Goal: Find specific page/section: Find specific page/section

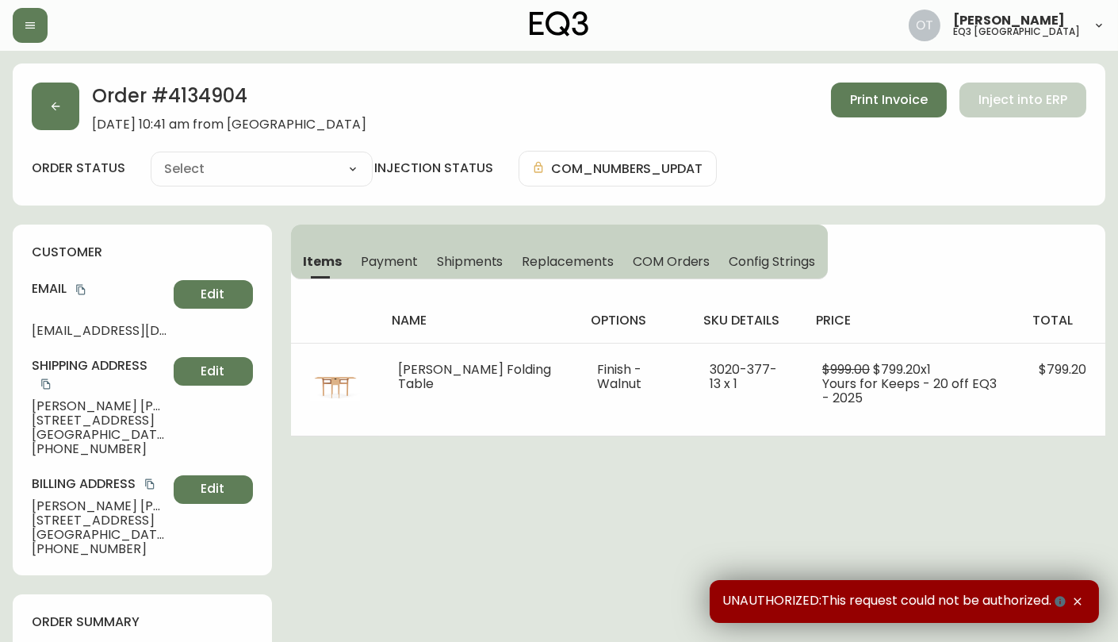
type input "Fully Shipped"
select select "FULLY_SHIPPED"
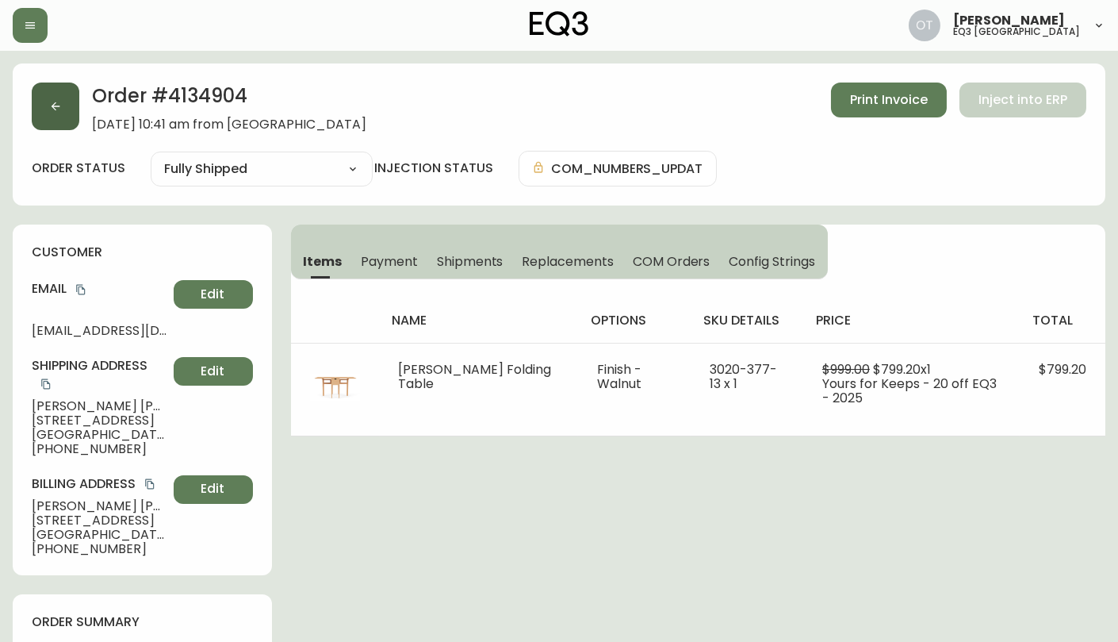
click at [61, 100] on icon "button" at bounding box center [55, 106] width 13 height 13
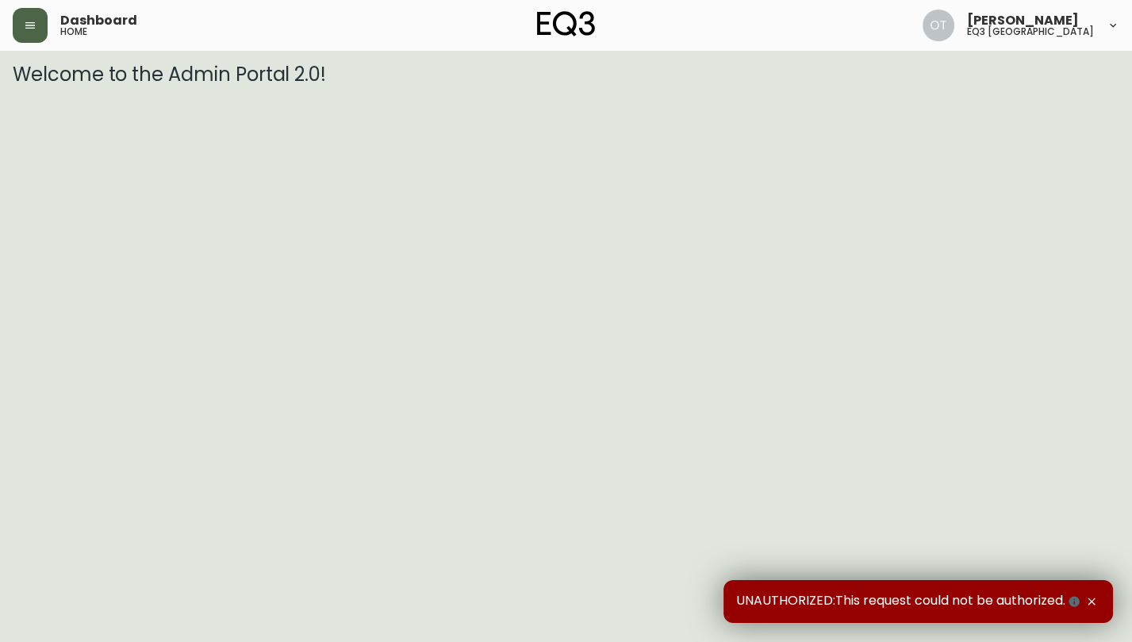
click at [36, 31] on button "button" at bounding box center [30, 25] width 35 height 35
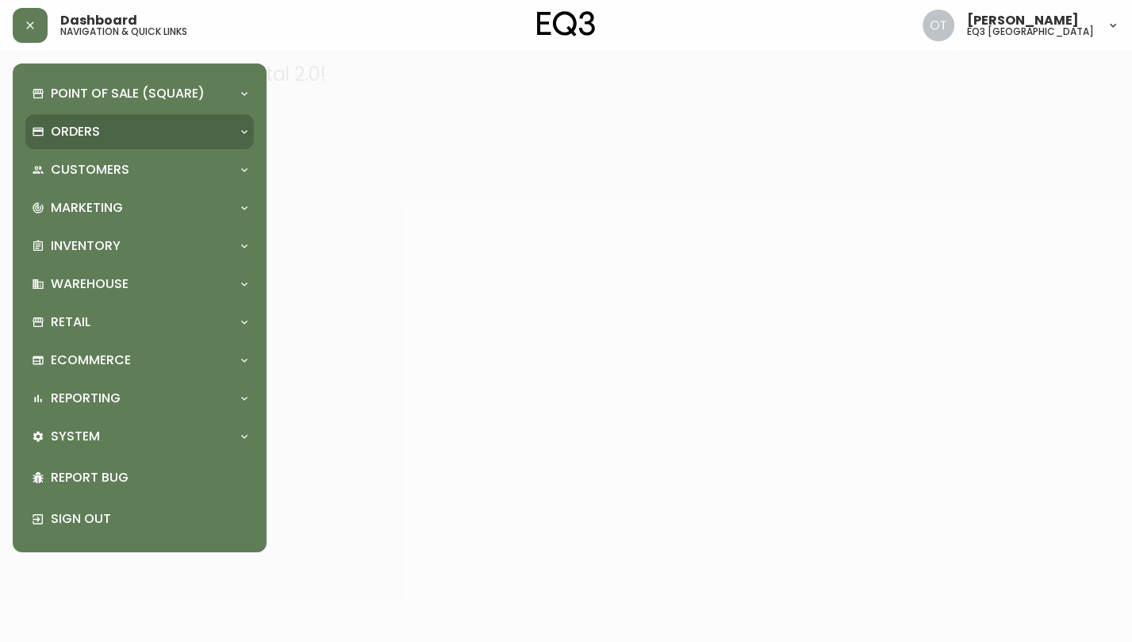
click at [77, 129] on p "Orders" at bounding box center [75, 131] width 49 height 17
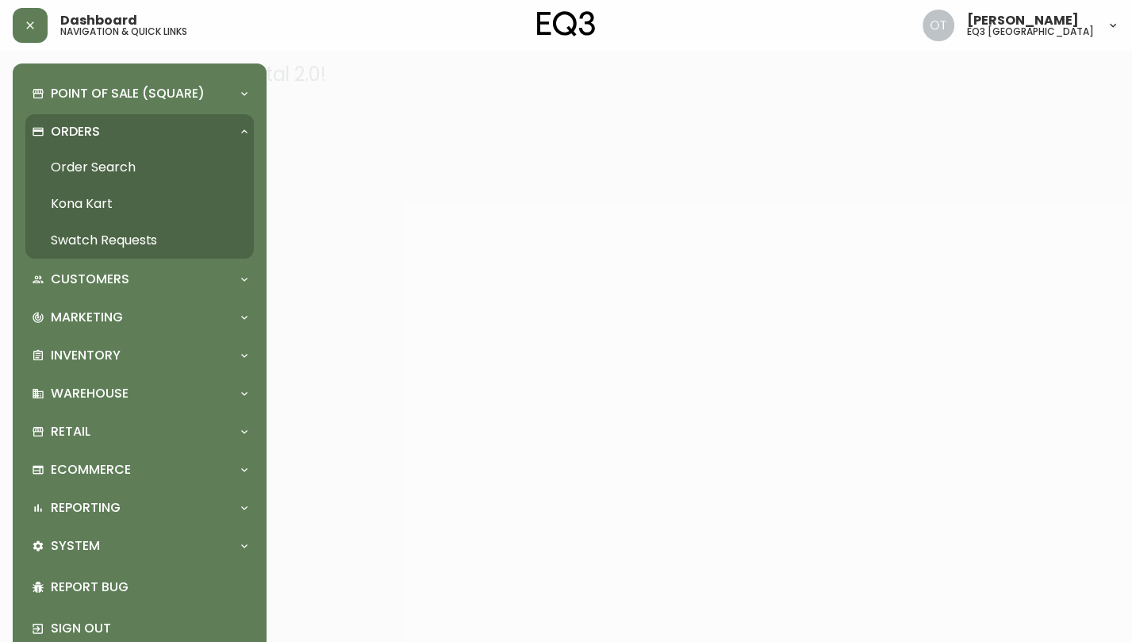
click at [77, 167] on link "Order Search" at bounding box center [139, 167] width 228 height 36
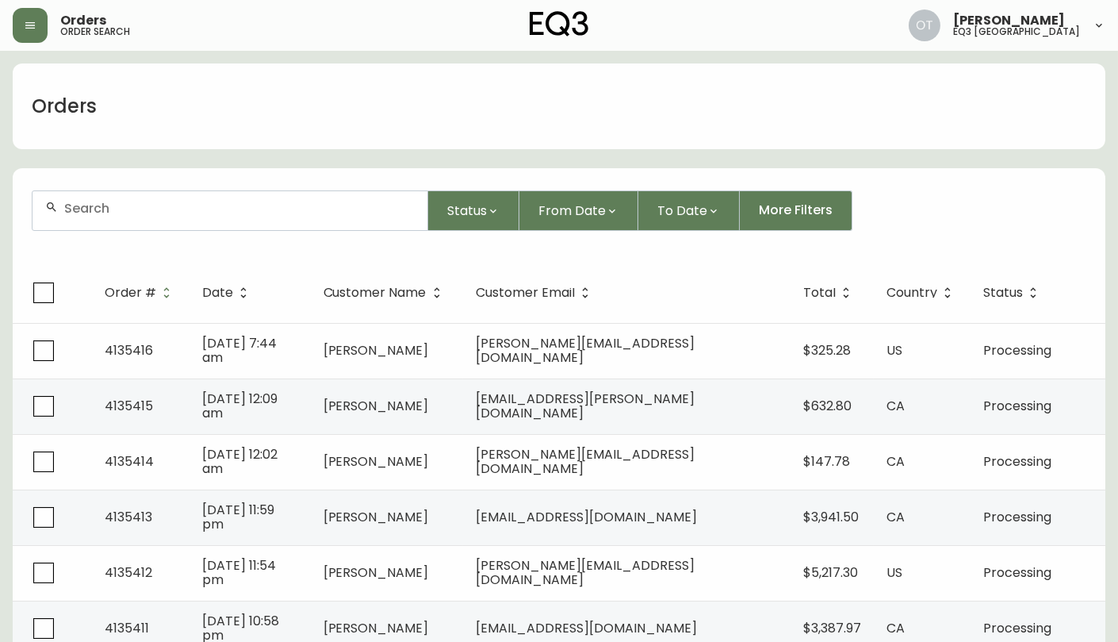
click at [118, 205] on input "text" at bounding box center [239, 208] width 351 height 15
paste input "4134791"
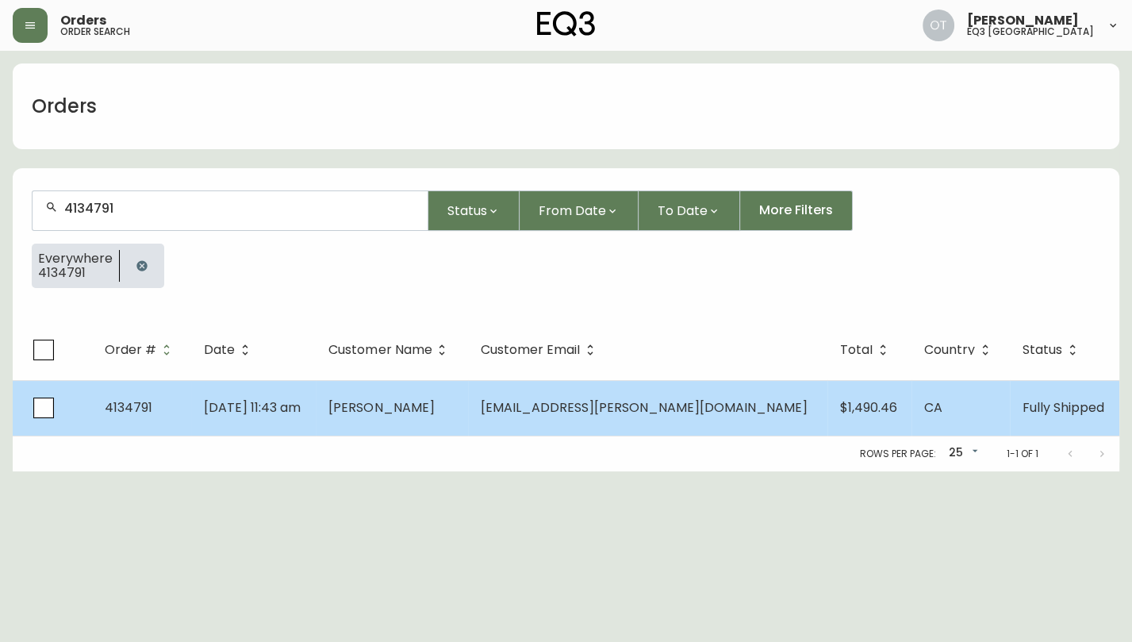
type input "4134791"
click at [468, 416] on td "[PERSON_NAME]" at bounding box center [392, 408] width 152 height 56
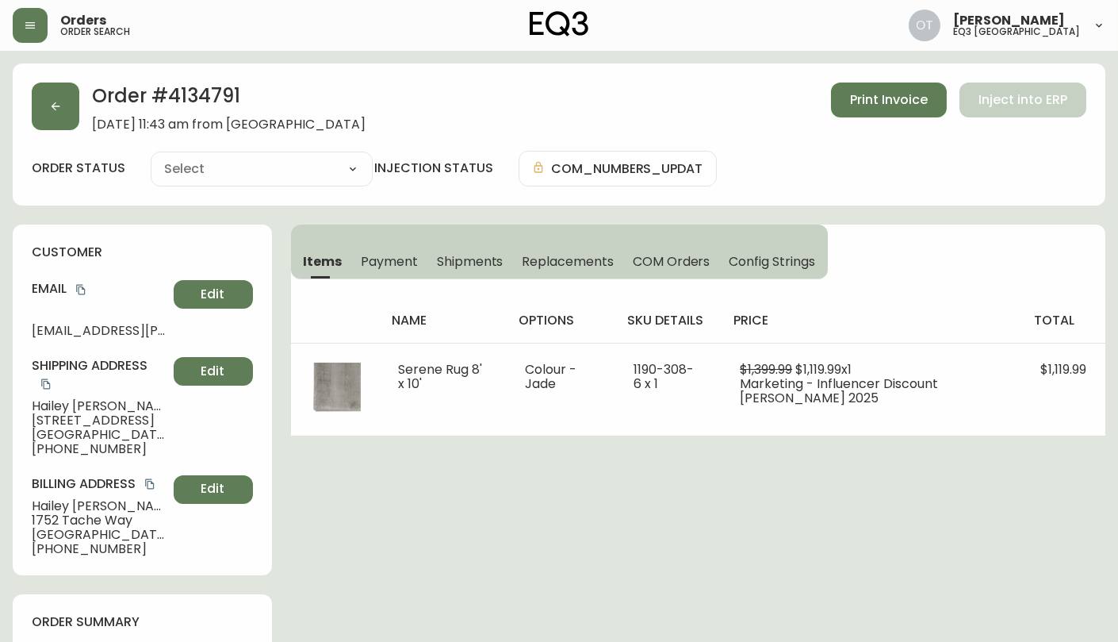
type input "Fully Shipped"
select select "FULLY_SHIPPED"
